Goal: Task Accomplishment & Management: Complete application form

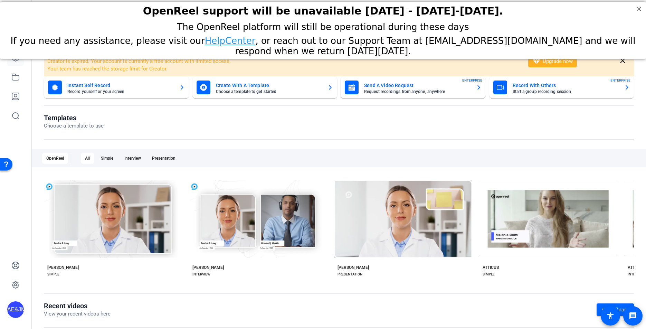
click at [16, 62] on link at bounding box center [15, 57] width 17 height 17
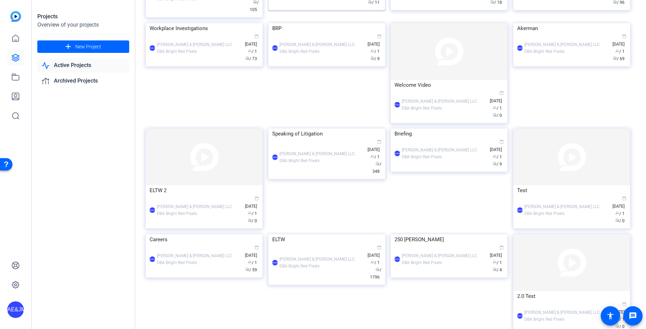
scroll to position [85, 0]
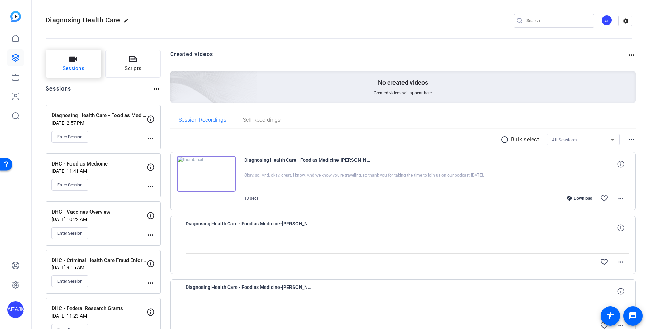
click at [64, 67] on span "Sessions" at bounding box center [74, 69] width 22 height 8
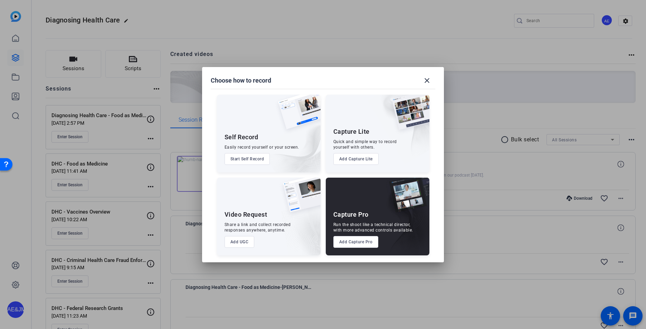
click at [359, 239] on button "Add Capture Pro" at bounding box center [356, 242] width 45 height 12
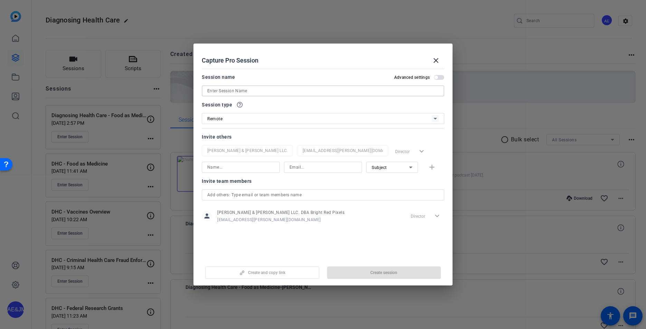
click at [237, 88] on input at bounding box center [323, 91] width 232 height 8
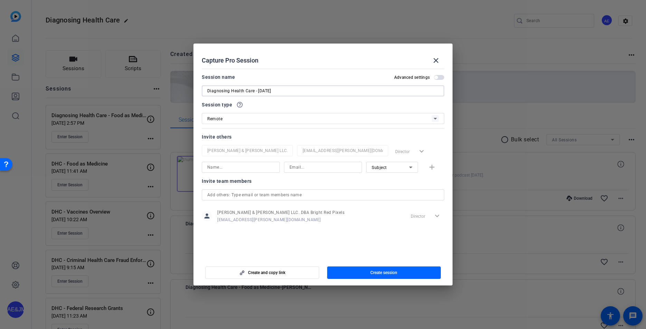
type input "Diagnosing Health Care - [DATE]"
click at [255, 169] on input at bounding box center [240, 167] width 67 height 8
type input "J"
type input "[PERSON_NAME]"
paste input "[EMAIL_ADDRESS][DOMAIN_NAME]"
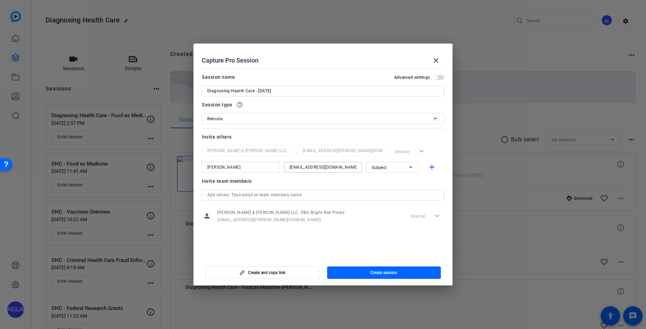
type input "[EMAIL_ADDRESS][DOMAIN_NAME]"
click at [394, 168] on div "Subject" at bounding box center [390, 167] width 37 height 9
drag, startPoint x: 386, startPoint y: 180, endPoint x: 412, endPoint y: 178, distance: 26.7
click at [386, 180] on span "Collaborator" at bounding box center [384, 181] width 25 height 8
click at [429, 169] on mat-icon "add" at bounding box center [432, 167] width 9 height 9
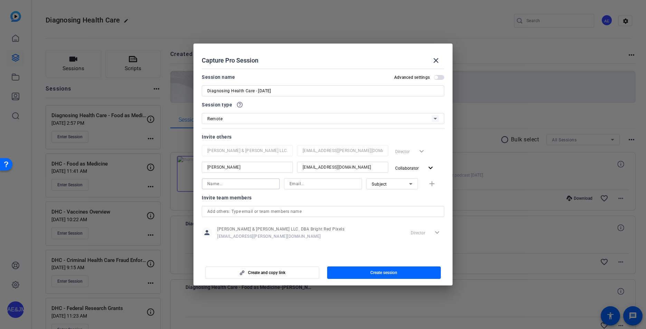
click at [225, 183] on input at bounding box center [240, 184] width 67 height 8
type input "[PERSON_NAME]"
click at [337, 185] on input at bounding box center [323, 184] width 67 height 8
paste input "[PERSON_NAME][EMAIL_ADDRESS][DOMAIN_NAME]"
type input "[PERSON_NAME][EMAIL_ADDRESS][DOMAIN_NAME]"
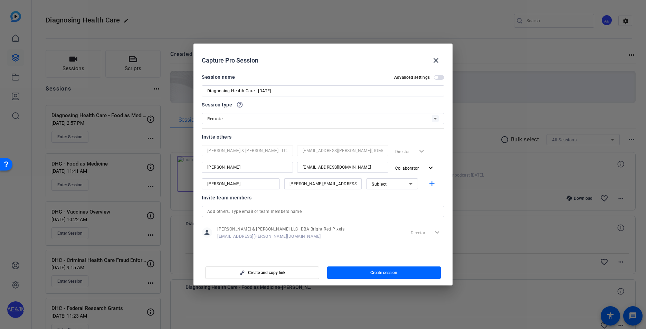
click at [394, 186] on div "Subject" at bounding box center [390, 184] width 37 height 9
click at [382, 196] on span "Collaborator" at bounding box center [384, 198] width 25 height 8
click at [430, 181] on mat-icon "add" at bounding box center [432, 184] width 9 height 9
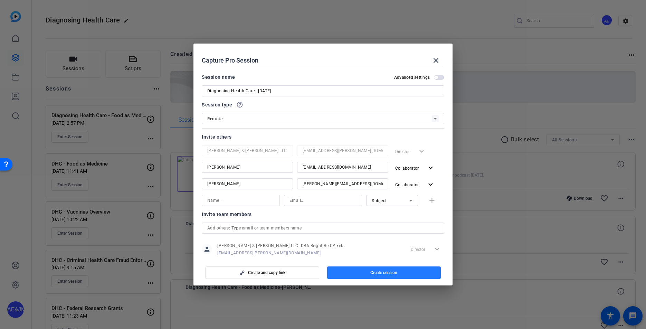
click at [392, 270] on span "Create session" at bounding box center [384, 273] width 27 height 6
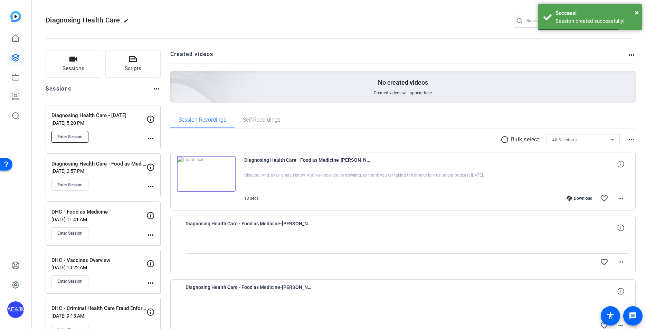
click at [79, 136] on span "Enter Session" at bounding box center [69, 137] width 25 height 6
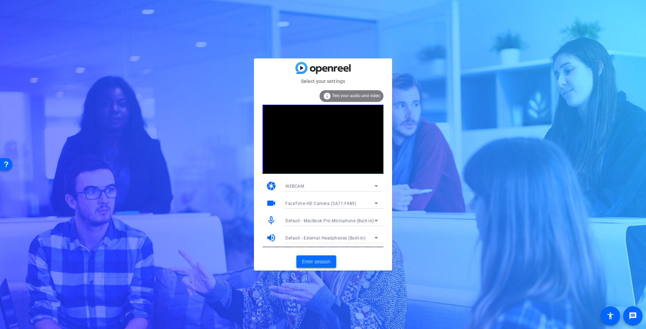
click at [326, 258] on mat-card-actions "Enter session" at bounding box center [323, 262] width 138 height 18
click at [326, 260] on span "Enter session" at bounding box center [316, 261] width 29 height 7
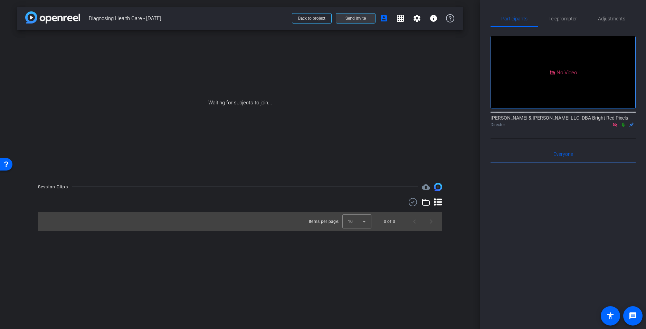
click at [367, 19] on span at bounding box center [355, 18] width 39 height 17
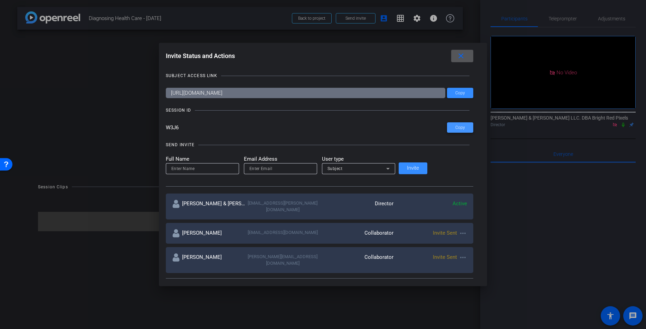
click at [447, 125] on span at bounding box center [460, 127] width 26 height 17
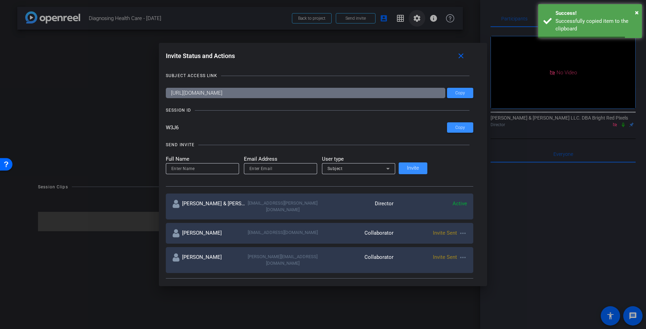
click at [420, 19] on div at bounding box center [323, 164] width 646 height 329
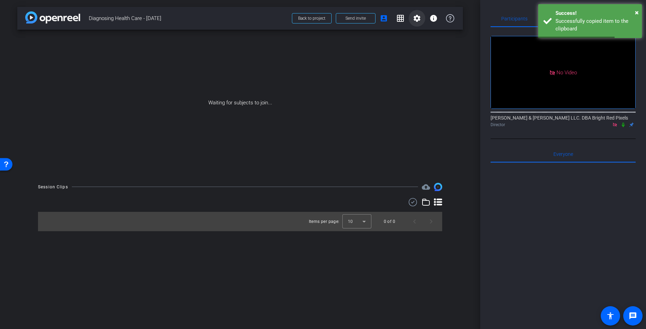
click at [419, 19] on mat-icon "settings" at bounding box center [417, 18] width 8 height 8
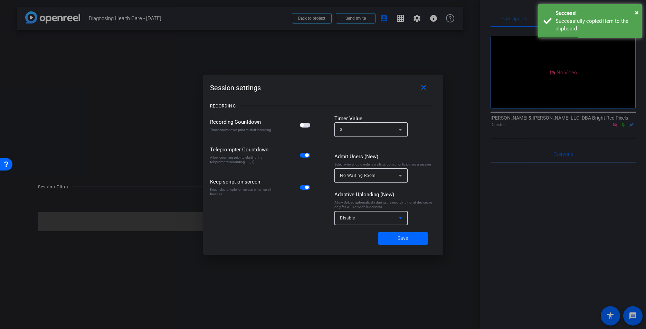
click at [366, 217] on div "Disable" at bounding box center [369, 218] width 59 height 9
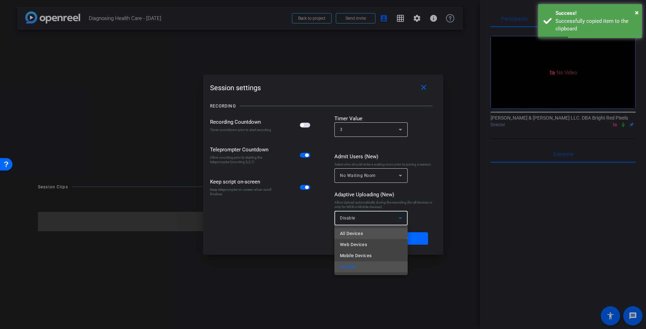
click at [359, 236] on span "All Devices" at bounding box center [351, 234] width 23 height 8
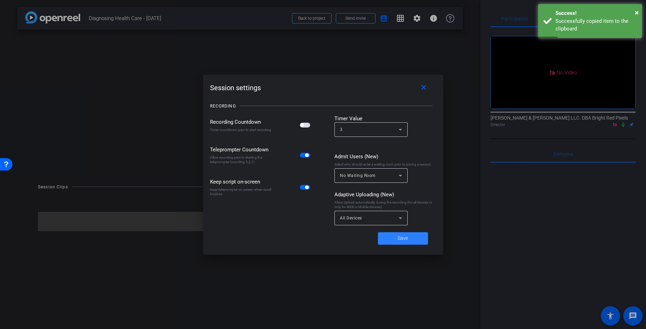
click at [402, 243] on span at bounding box center [403, 238] width 50 height 17
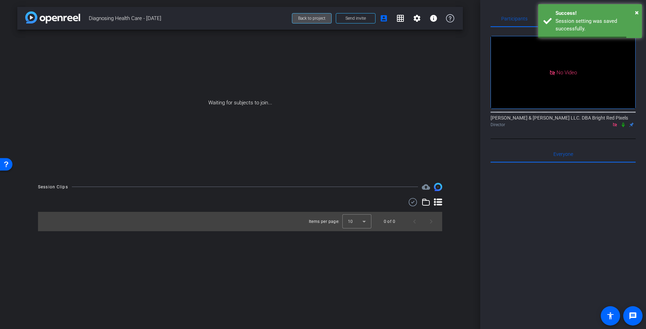
click at [306, 21] on span at bounding box center [311, 18] width 39 height 17
